Goal: Task Accomplishment & Management: Use online tool/utility

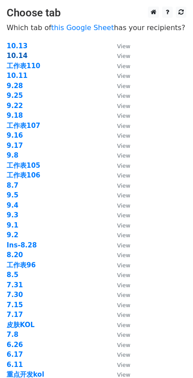
click at [23, 57] on strong "10.14" at bounding box center [17, 56] width 21 height 8
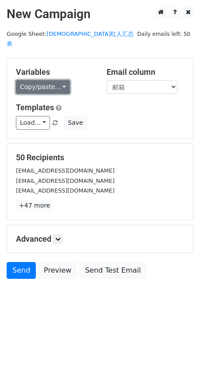
click at [50, 80] on link "Copy/paste..." at bounding box center [43, 87] width 54 height 14
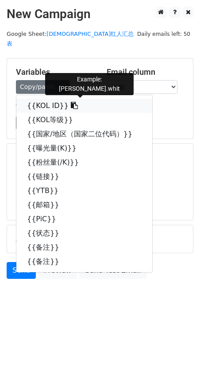
click at [45, 99] on link "{{KOL ID}}" at bounding box center [84, 106] width 136 height 14
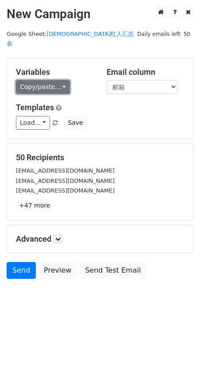
click at [32, 80] on link "Copy/paste..." at bounding box center [43, 87] width 54 height 14
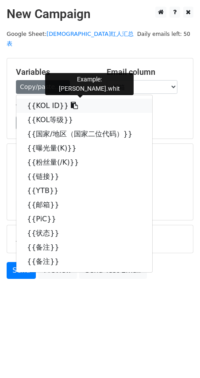
click at [48, 99] on link "{{KOL ID}}" at bounding box center [84, 106] width 136 height 14
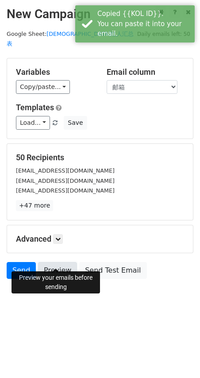
click at [59, 262] on link "Preview" at bounding box center [57, 270] width 39 height 17
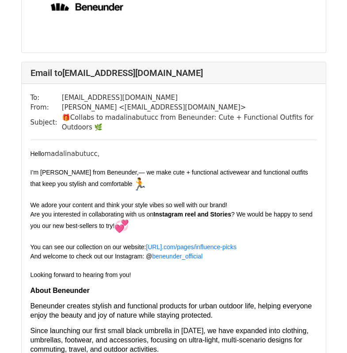
scroll to position [1150, 0]
